Goal: Find specific page/section: Find specific page/section

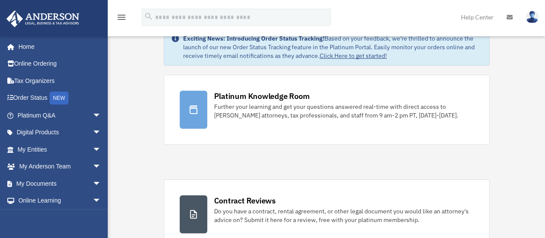
scroll to position [26, 0]
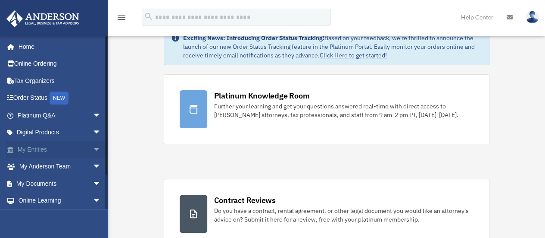
click at [56, 150] on link "My Entities arrow_drop_down" at bounding box center [60, 149] width 108 height 17
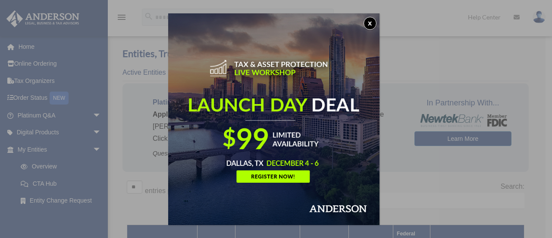
click at [368, 22] on button "x" at bounding box center [369, 23] width 13 height 13
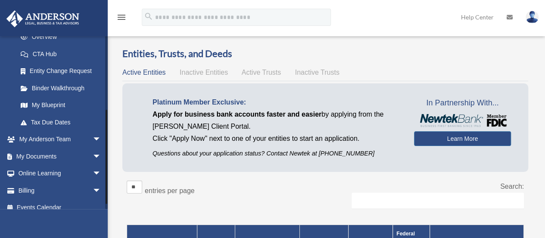
scroll to position [138, 0]
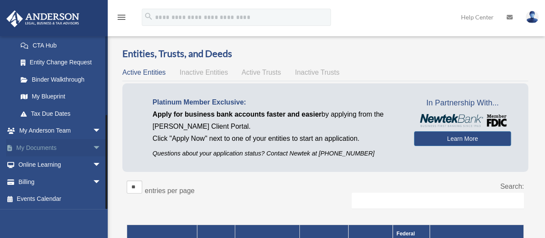
click at [93, 144] on span "arrow_drop_down" at bounding box center [101, 148] width 17 height 18
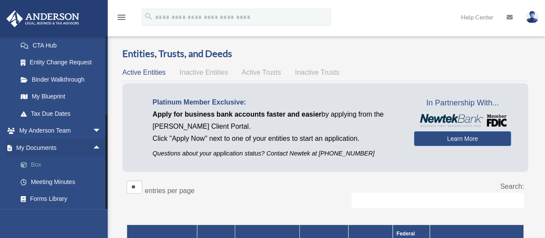
click at [39, 162] on link "Box" at bounding box center [63, 164] width 102 height 17
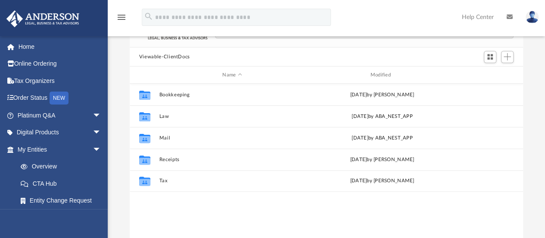
scroll to position [62, 0]
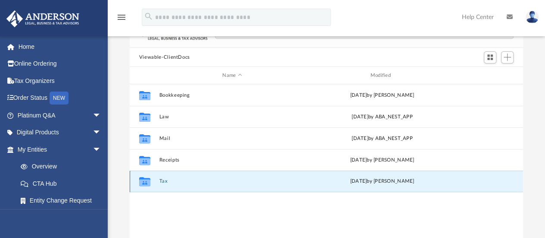
click at [165, 181] on button "Tax" at bounding box center [232, 181] width 146 height 6
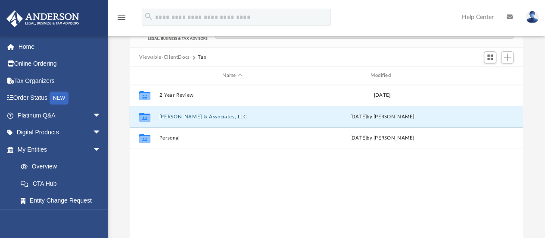
click at [219, 118] on button "[PERSON_NAME] & Associates, LLC" at bounding box center [232, 117] width 146 height 6
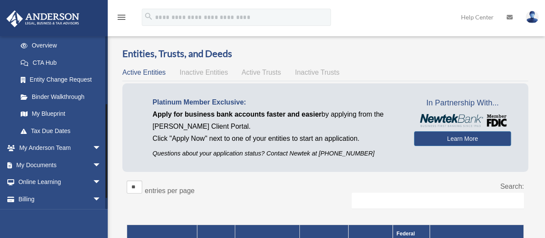
scroll to position [138, 0]
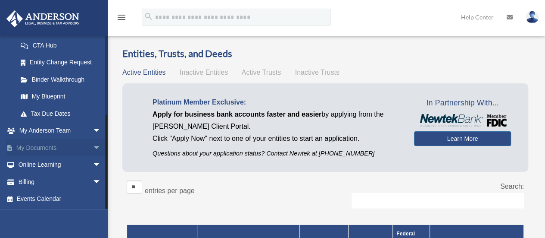
click at [93, 144] on span "arrow_drop_down" at bounding box center [101, 148] width 17 height 18
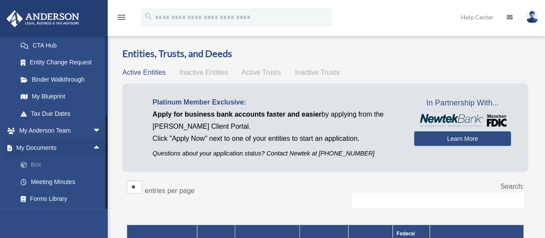
click at [41, 165] on link "Box" at bounding box center [63, 164] width 102 height 17
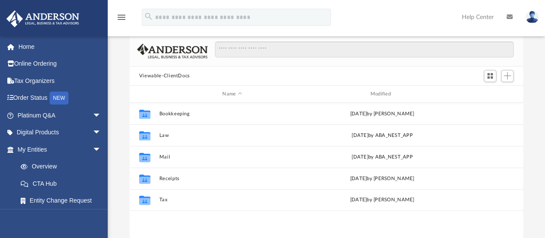
scroll to position [44, 0]
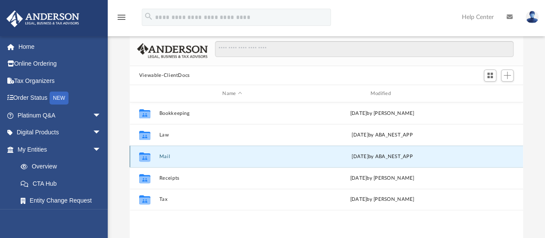
click at [167, 153] on button "Mail" at bounding box center [232, 156] width 146 height 6
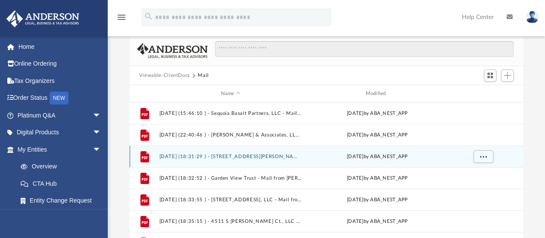
click at [144, 154] on icon "grid" at bounding box center [145, 156] width 9 height 11
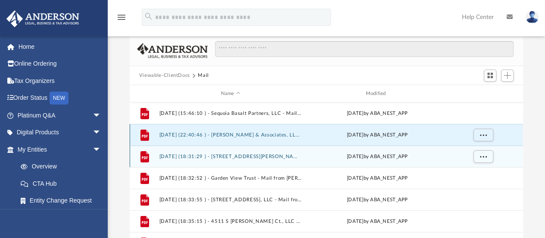
click at [175, 136] on button "2024.05.28 (22:40:46 ) - Claire Charles & Associates, LLC - Mail from IRS.pdf" at bounding box center [230, 135] width 143 height 6
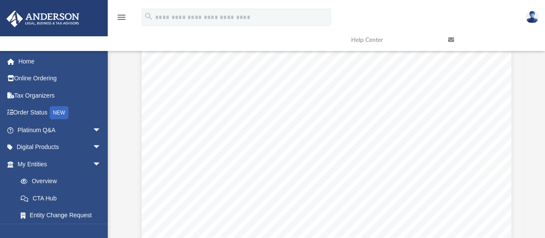
scroll to position [87, 0]
